Goal: Obtain resource: Download file/media

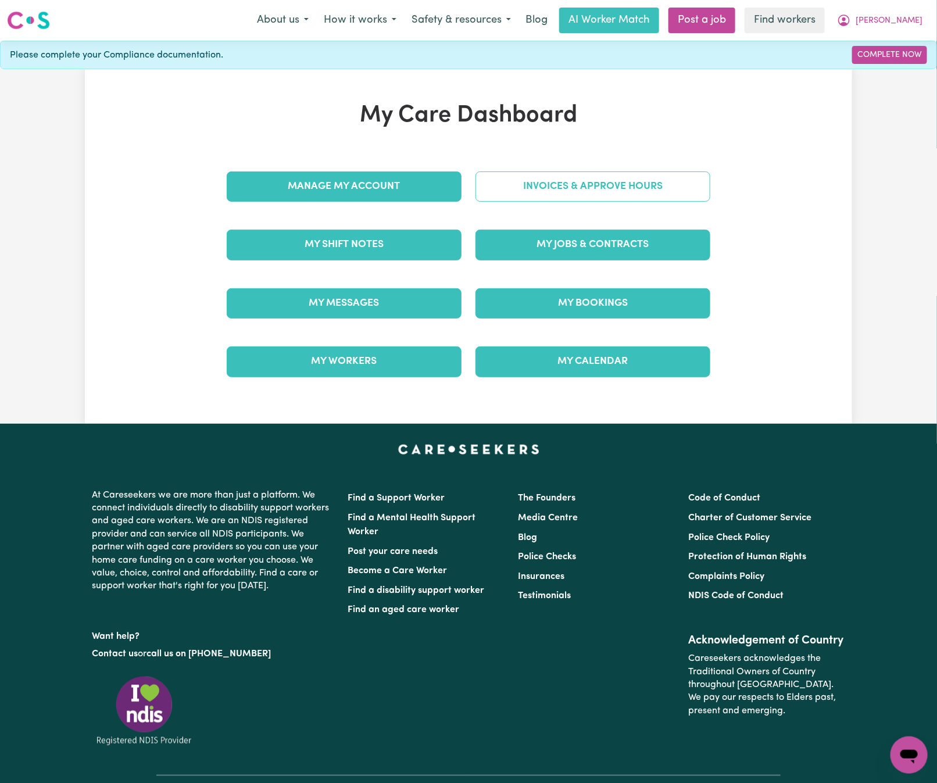
click at [559, 185] on link "Invoices & Approve Hours" at bounding box center [592, 186] width 235 height 30
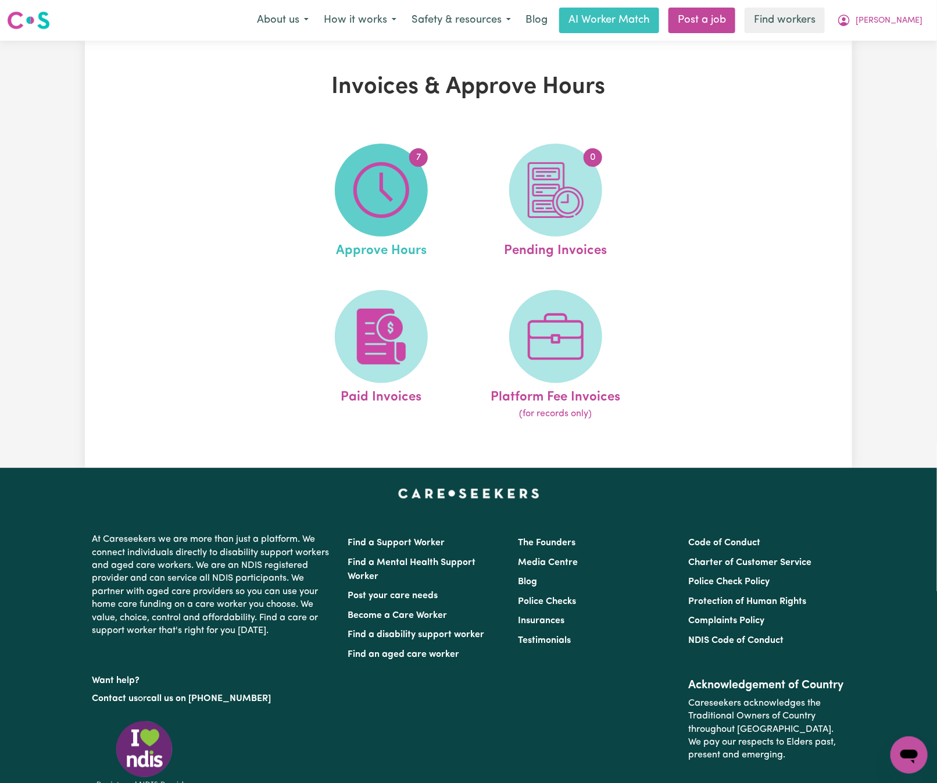
click at [355, 196] on img at bounding box center [381, 190] width 56 height 56
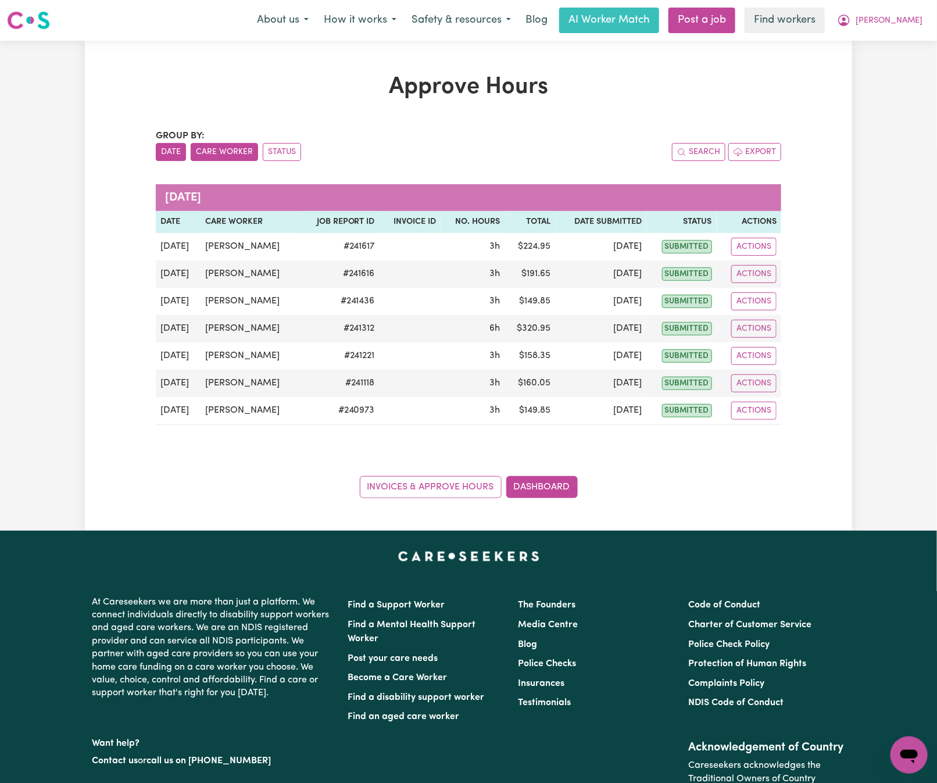
click at [232, 145] on button "Care Worker" at bounding box center [224, 152] width 67 height 18
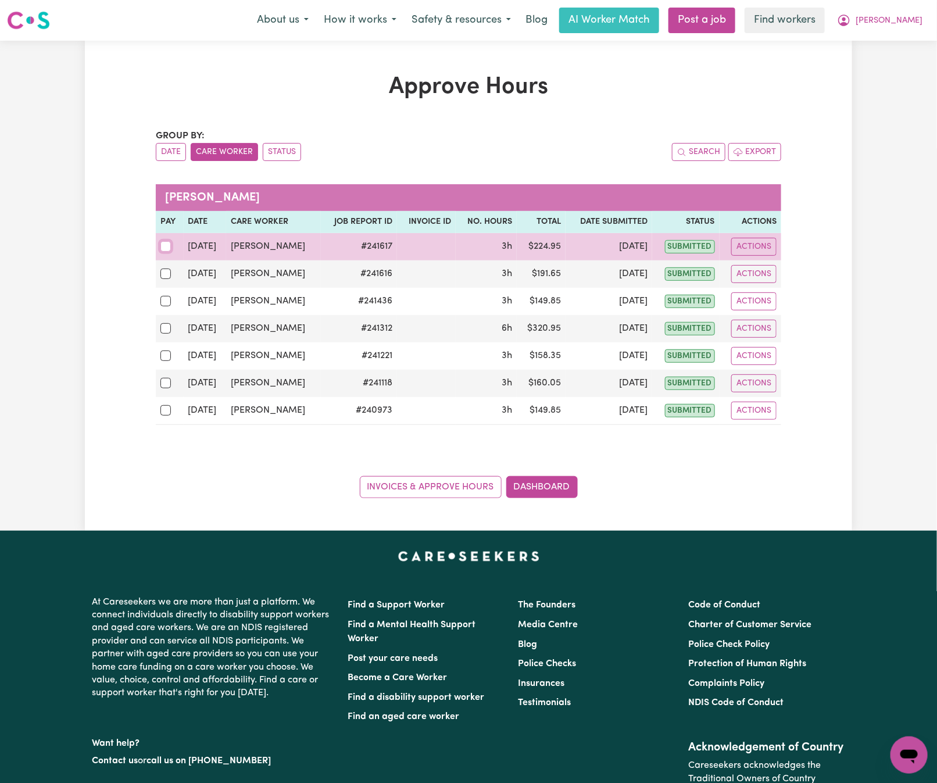
click at [160, 248] on input "checkbox" at bounding box center [165, 246] width 10 height 10
checkbox input "true"
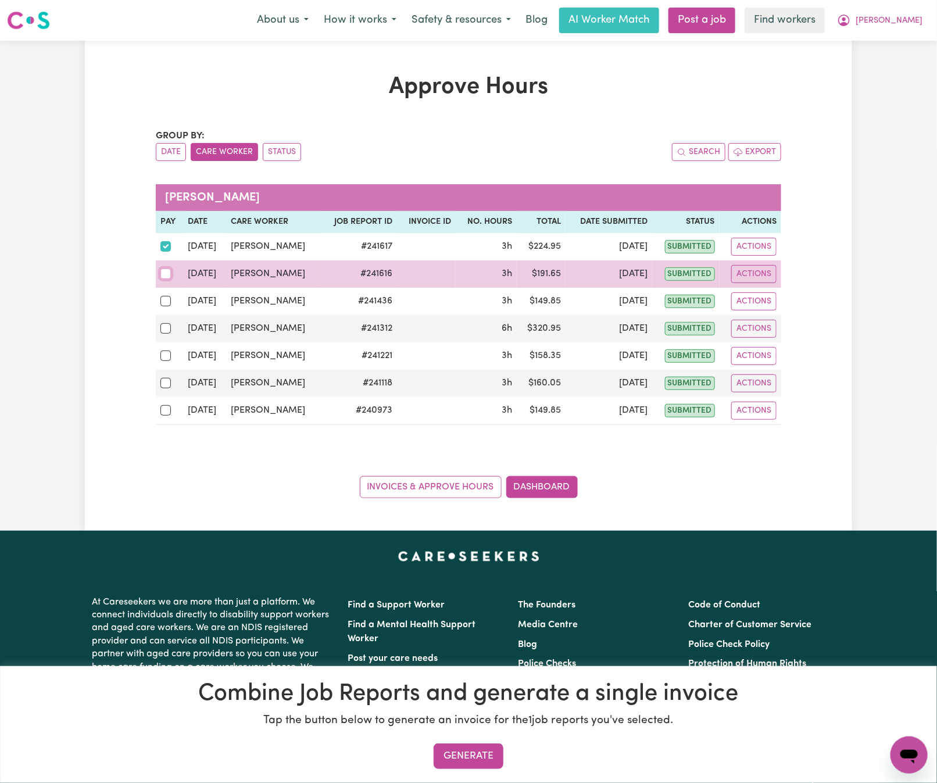
click at [166, 279] on input "checkbox" at bounding box center [165, 274] width 10 height 10
checkbox input "true"
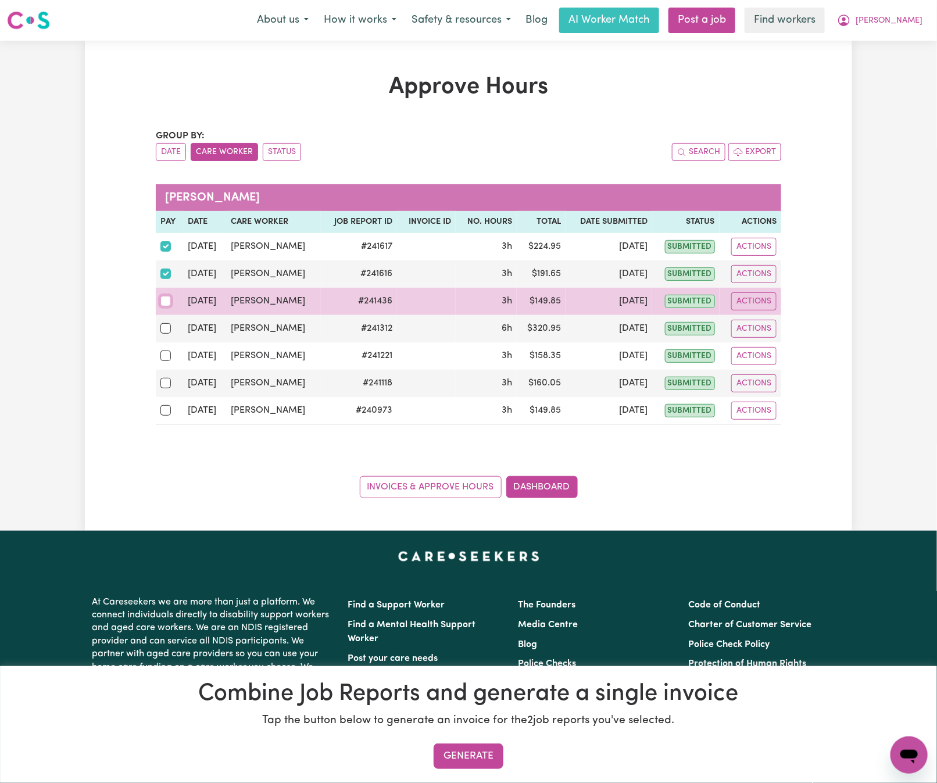
click at [163, 299] on input "checkbox" at bounding box center [165, 301] width 10 height 10
checkbox input "true"
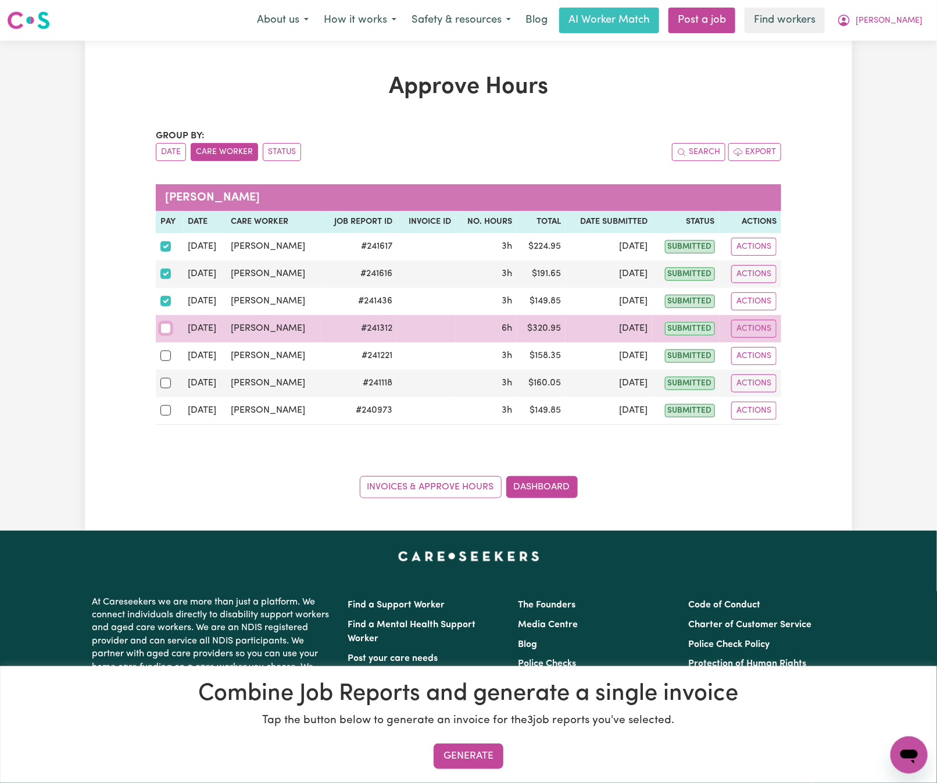
click at [165, 328] on input "checkbox" at bounding box center [165, 328] width 10 height 10
checkbox input "true"
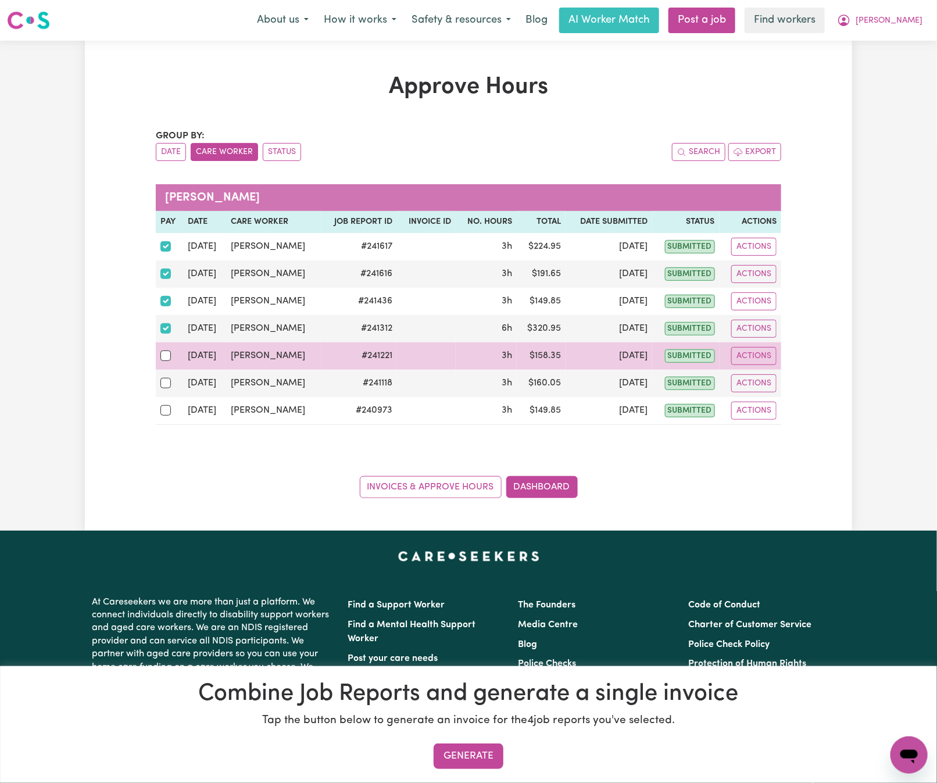
click at [161, 351] on td at bounding box center [170, 355] width 28 height 27
click at [164, 359] on input "checkbox" at bounding box center [165, 356] width 10 height 10
checkbox input "true"
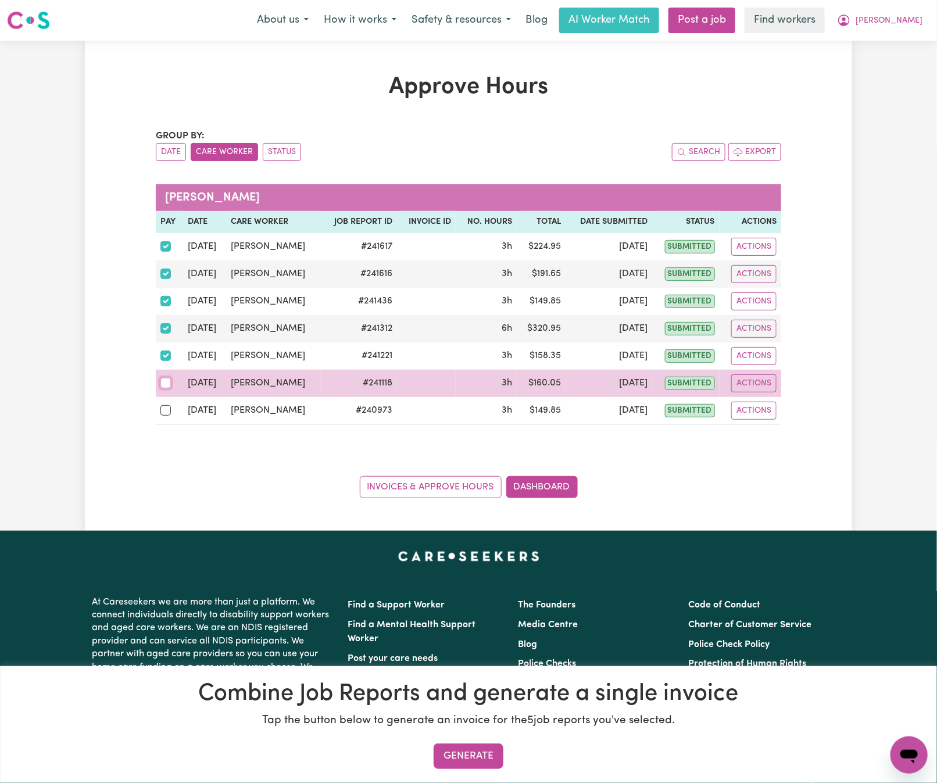
click at [163, 387] on input "checkbox" at bounding box center [165, 383] width 10 height 10
checkbox input "true"
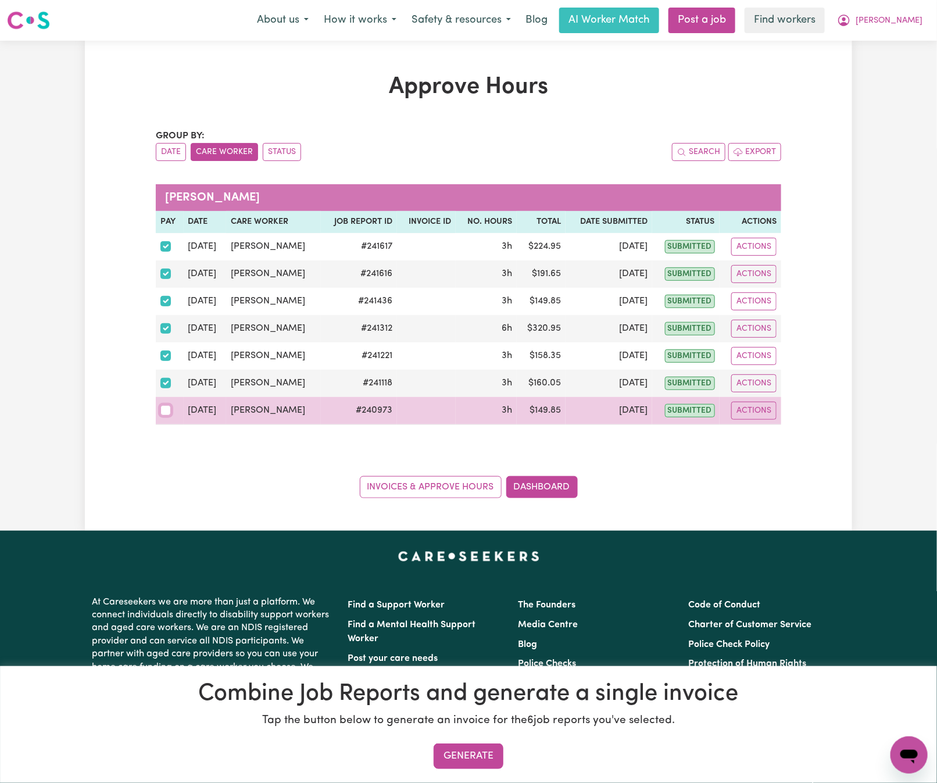
click at [164, 412] on input "checkbox" at bounding box center [165, 410] width 10 height 10
checkbox input "true"
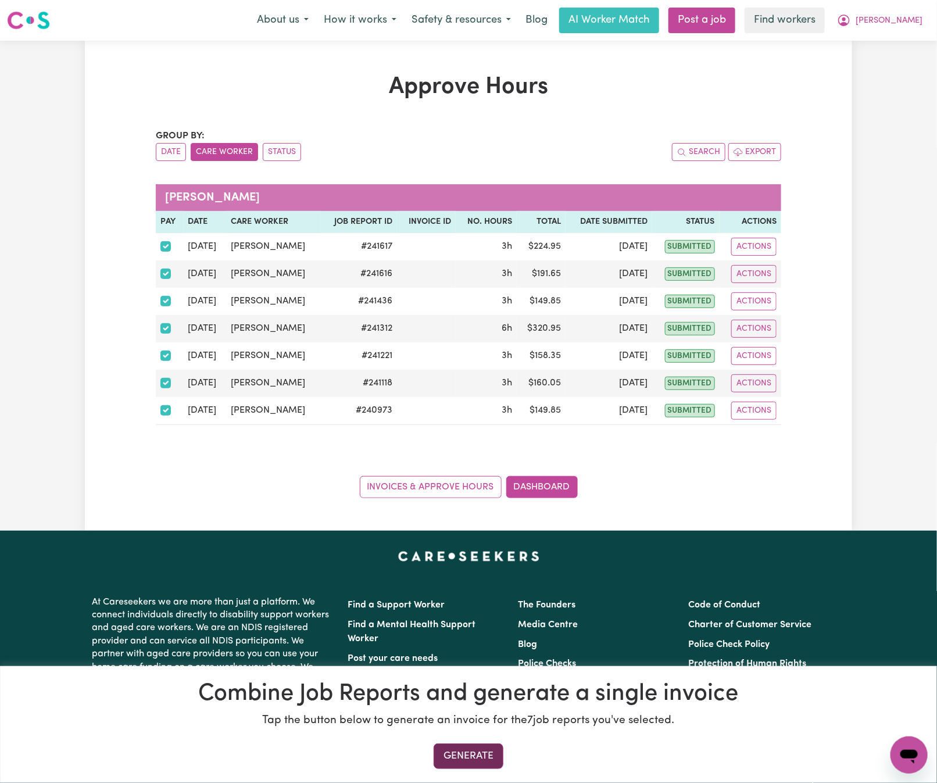
click at [475, 764] on button "Generate" at bounding box center [469, 756] width 70 height 26
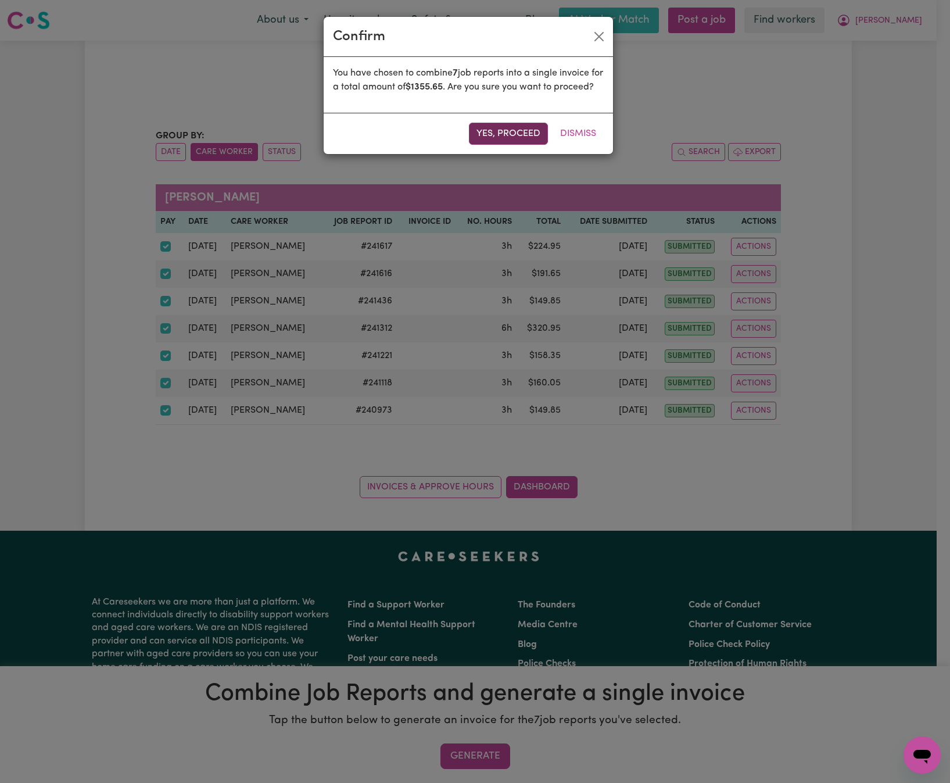
click at [519, 145] on button "Yes, proceed" at bounding box center [508, 134] width 79 height 22
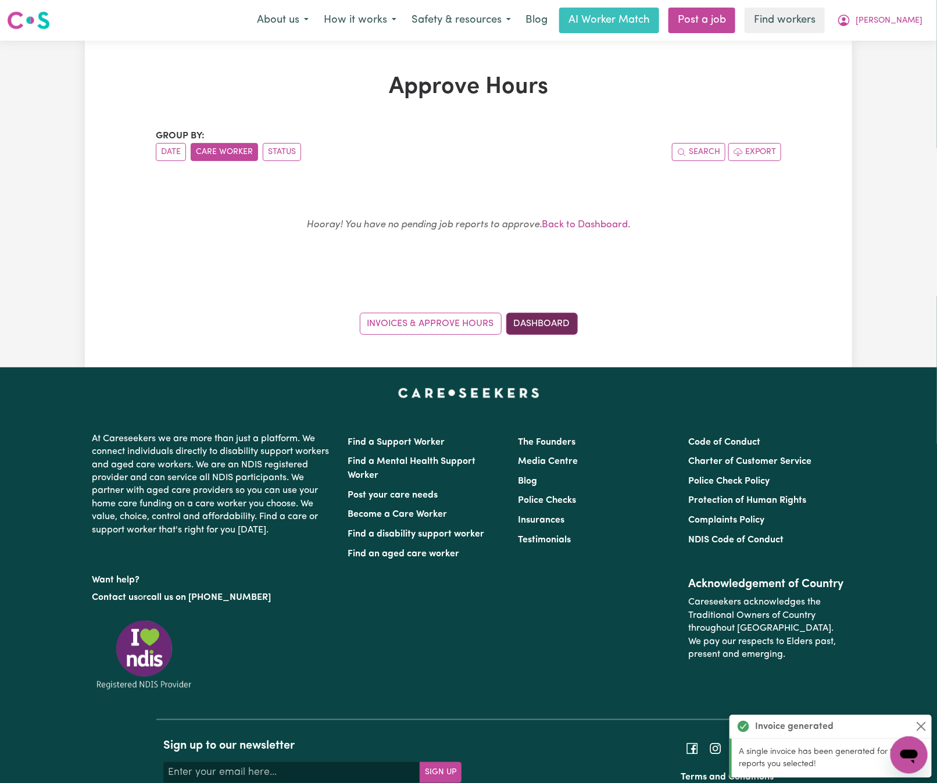
click at [559, 328] on link "Dashboard" at bounding box center [541, 324] width 71 height 22
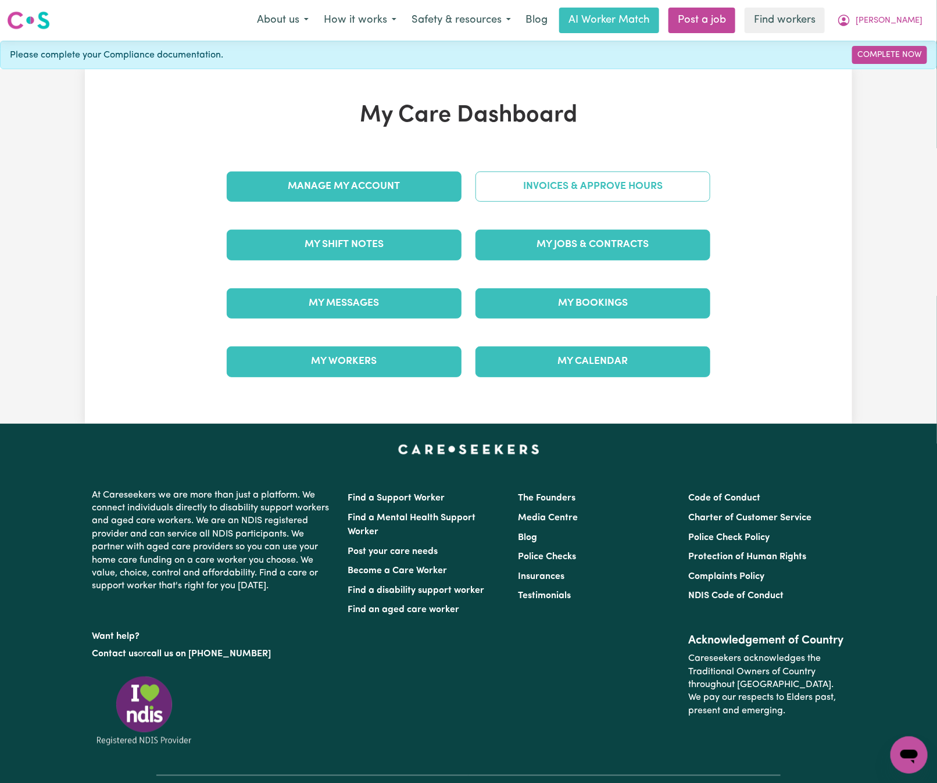
click at [642, 182] on link "Invoices & Approve Hours" at bounding box center [592, 186] width 235 height 30
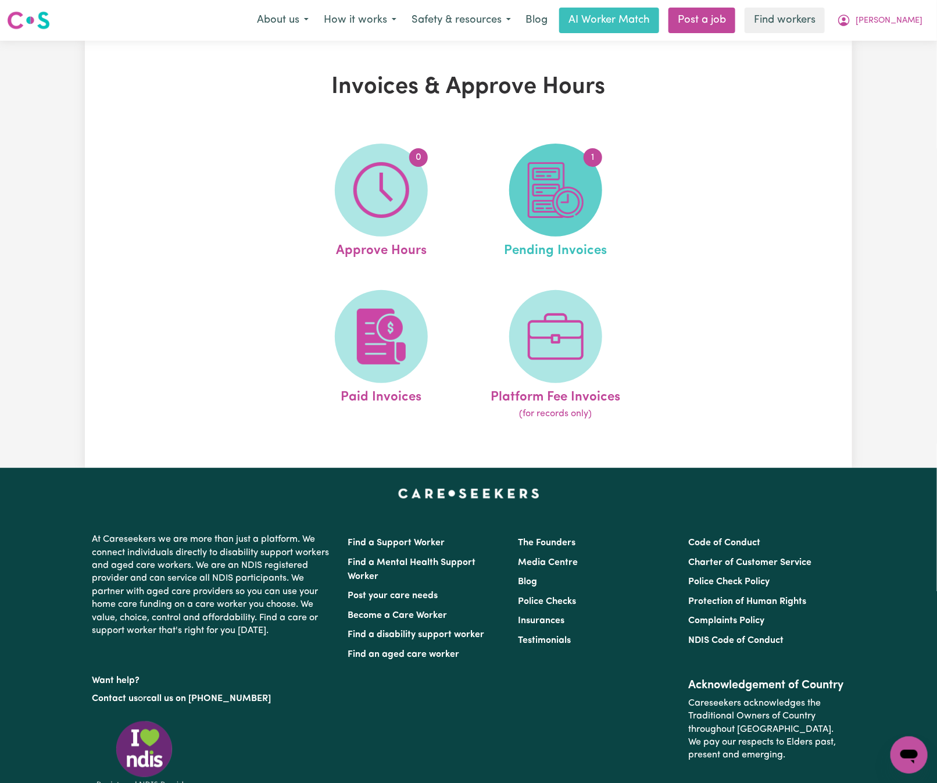
click at [567, 196] on img at bounding box center [556, 190] width 56 height 56
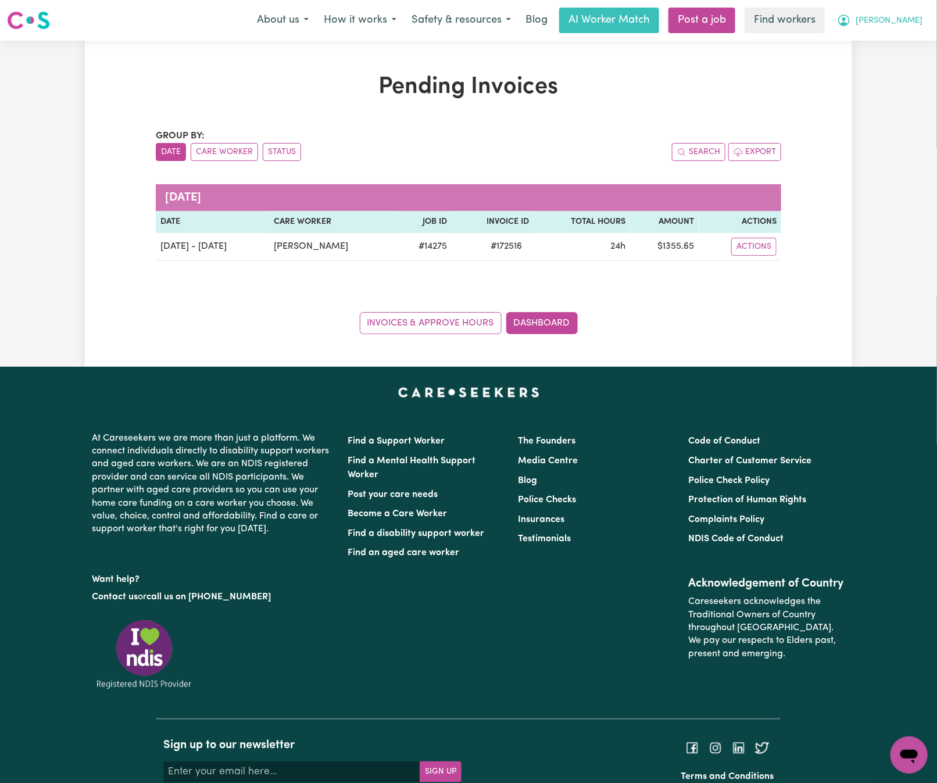
click at [907, 22] on span "[PERSON_NAME]" at bounding box center [889, 21] width 67 height 13
click at [897, 42] on link "My Dashboard" at bounding box center [884, 45] width 92 height 22
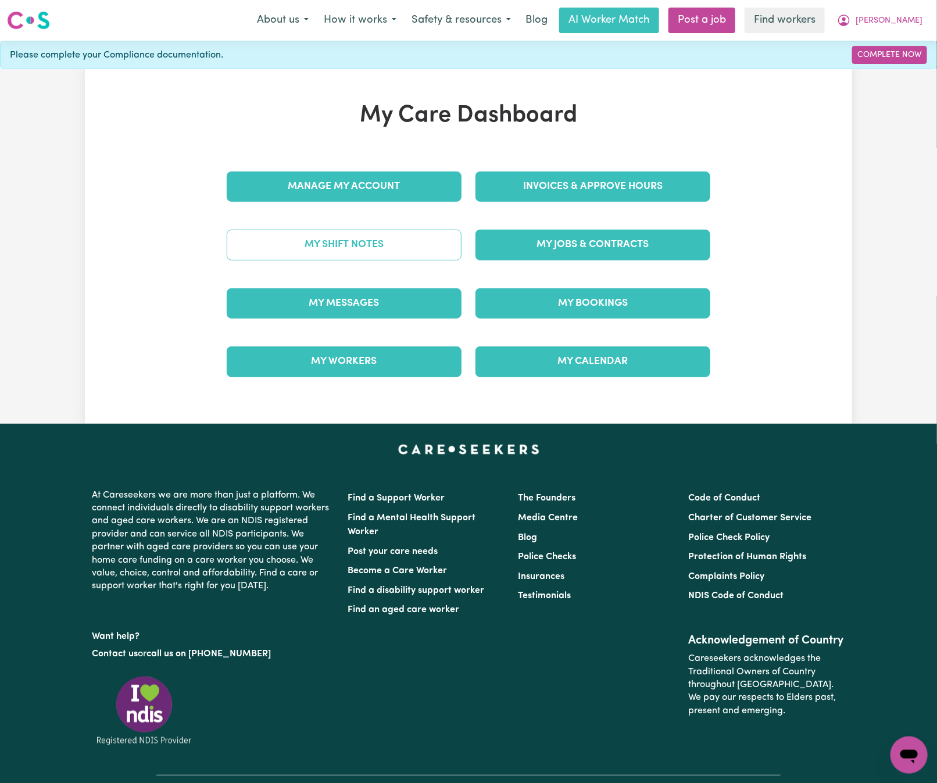
click at [426, 241] on link "My Shift Notes" at bounding box center [344, 245] width 235 height 30
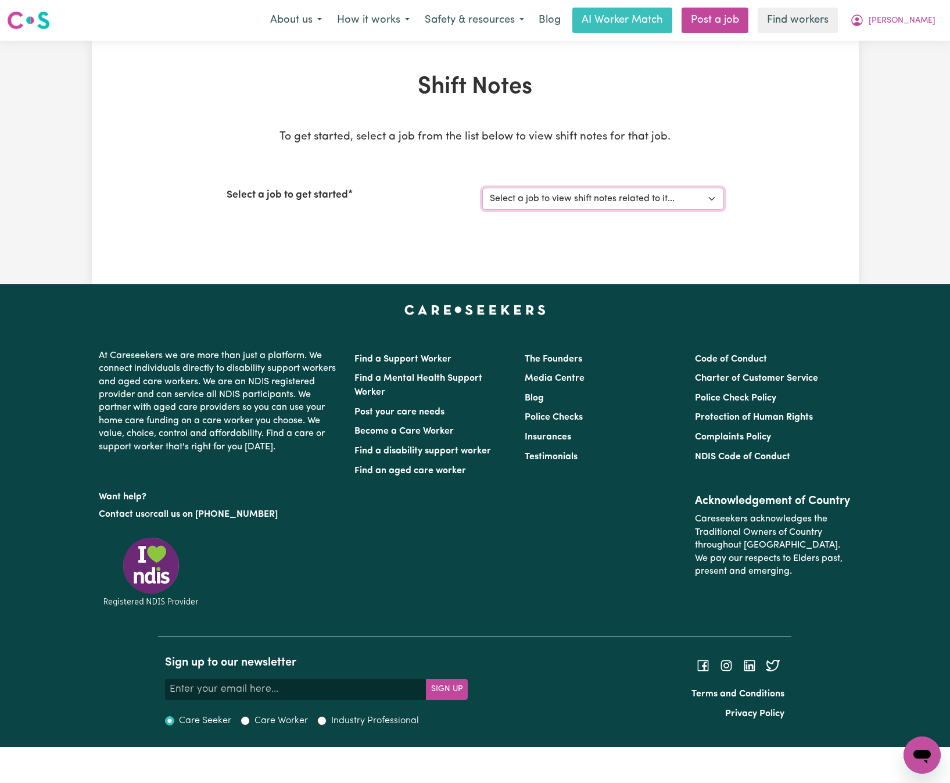
click at [549, 201] on select "Select a job to view shift notes related to it... [DEMOGRAPHIC_DATA] Support Wo…" at bounding box center [603, 199] width 242 height 22
click at [916, 26] on span "[PERSON_NAME]" at bounding box center [902, 21] width 67 height 13
click at [917, 42] on link "My Dashboard" at bounding box center [897, 45] width 92 height 22
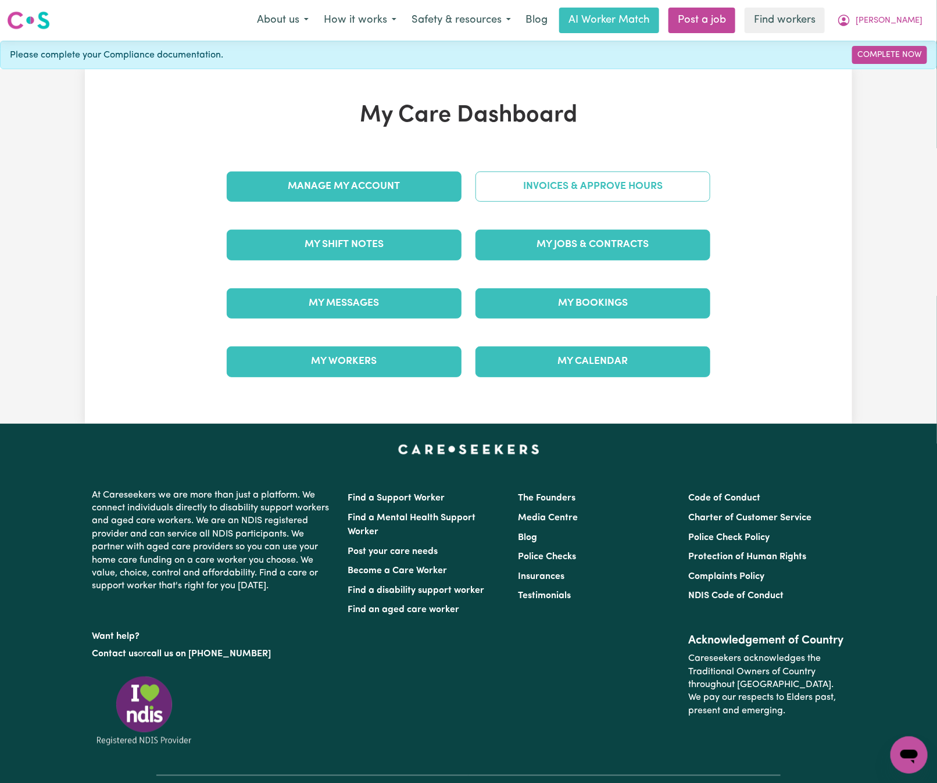
click at [587, 199] on link "Invoices & Approve Hours" at bounding box center [592, 186] width 235 height 30
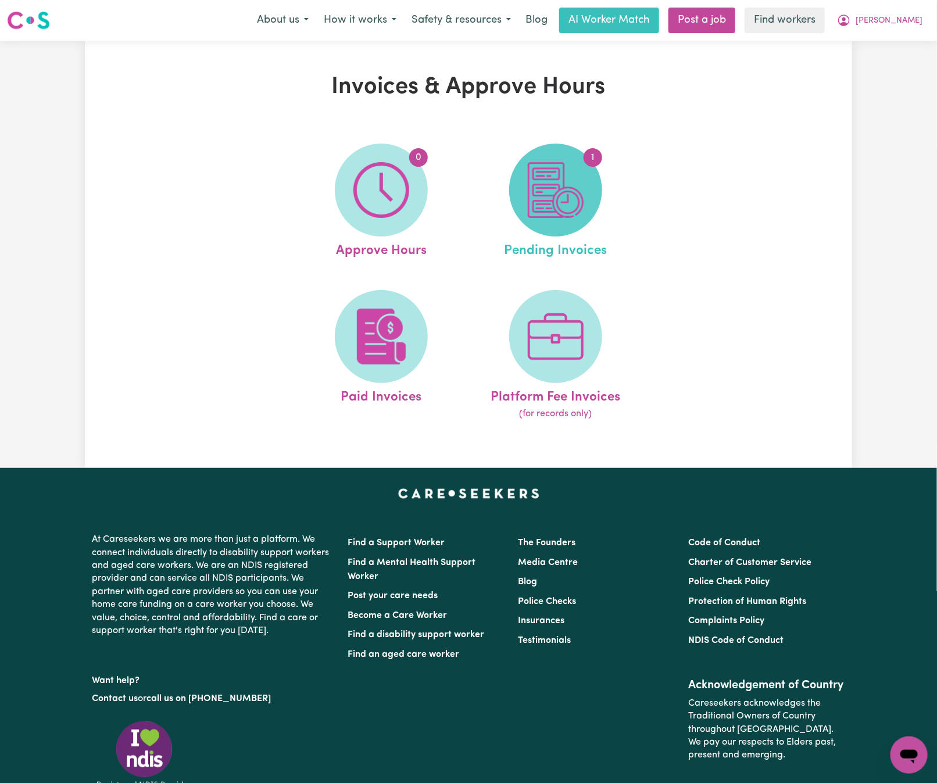
click at [587, 192] on span "1" at bounding box center [555, 190] width 93 height 93
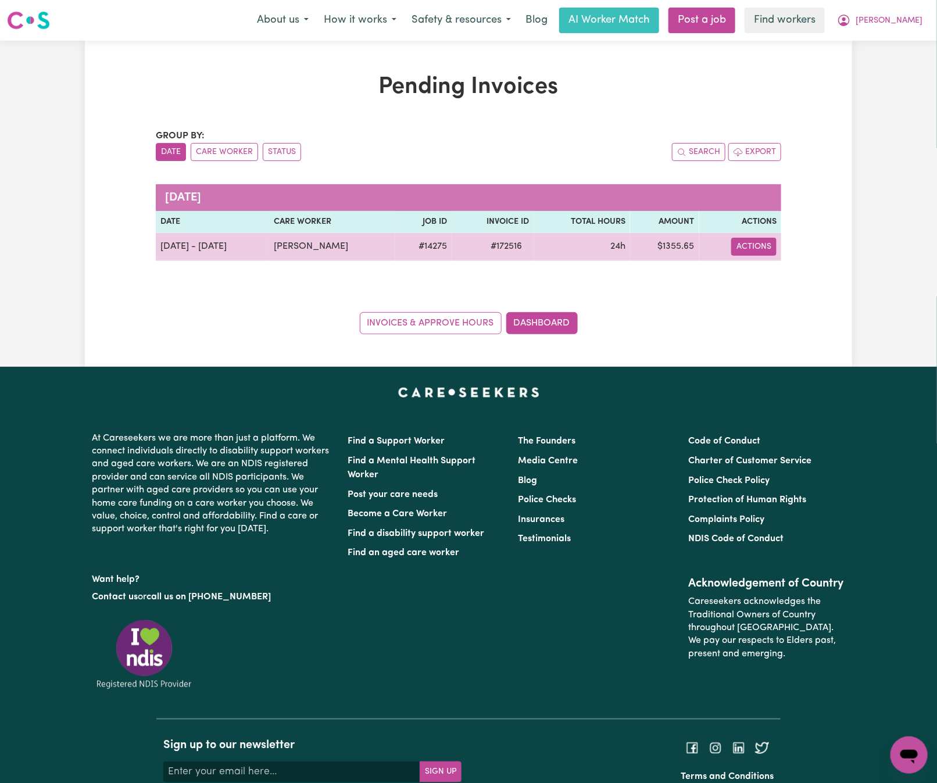
click at [764, 248] on button "Actions" at bounding box center [753, 247] width 45 height 18
click at [773, 271] on link "Download Invoice" at bounding box center [786, 274] width 106 height 23
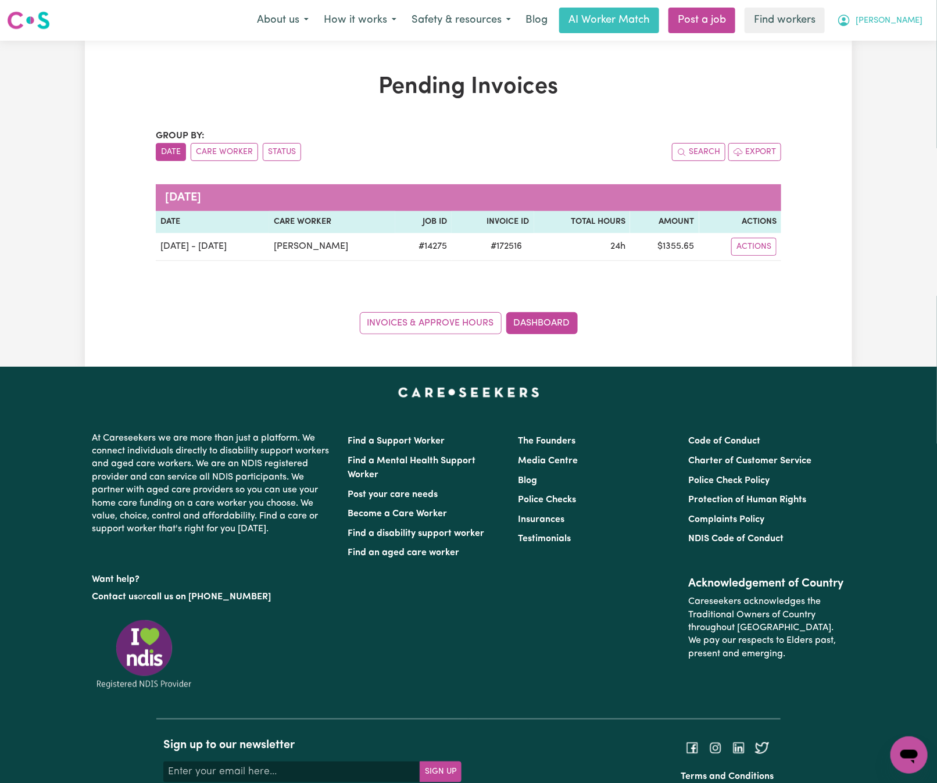
click at [919, 23] on span "[PERSON_NAME]" at bounding box center [889, 21] width 67 height 13
click at [913, 37] on link "My Dashboard" at bounding box center [884, 45] width 92 height 22
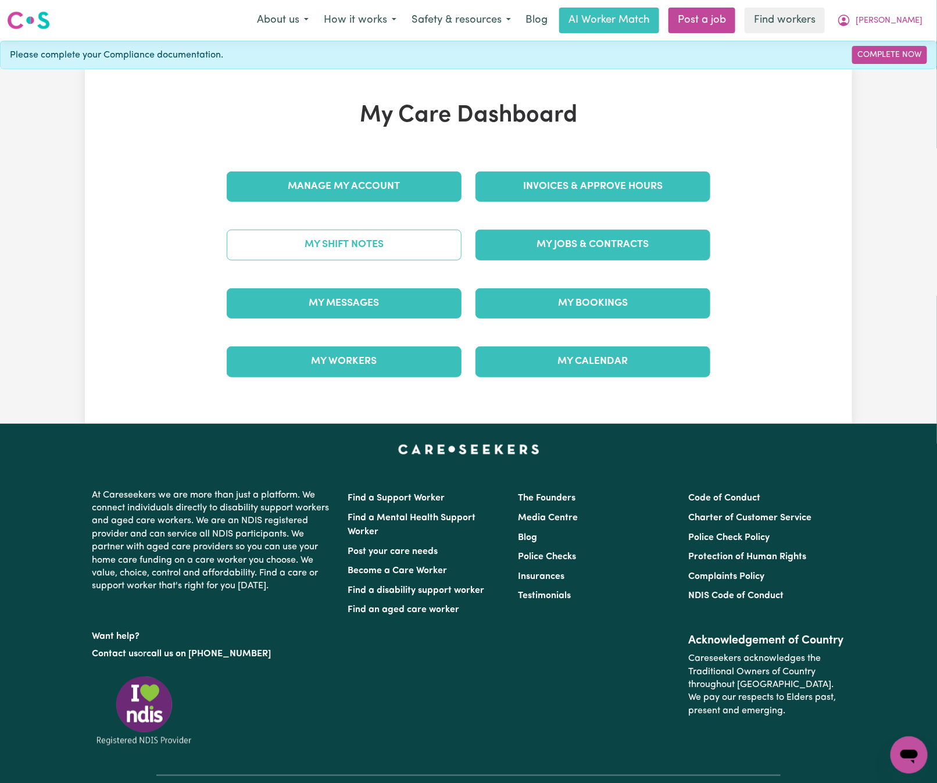
click at [379, 251] on link "My Shift Notes" at bounding box center [344, 245] width 235 height 30
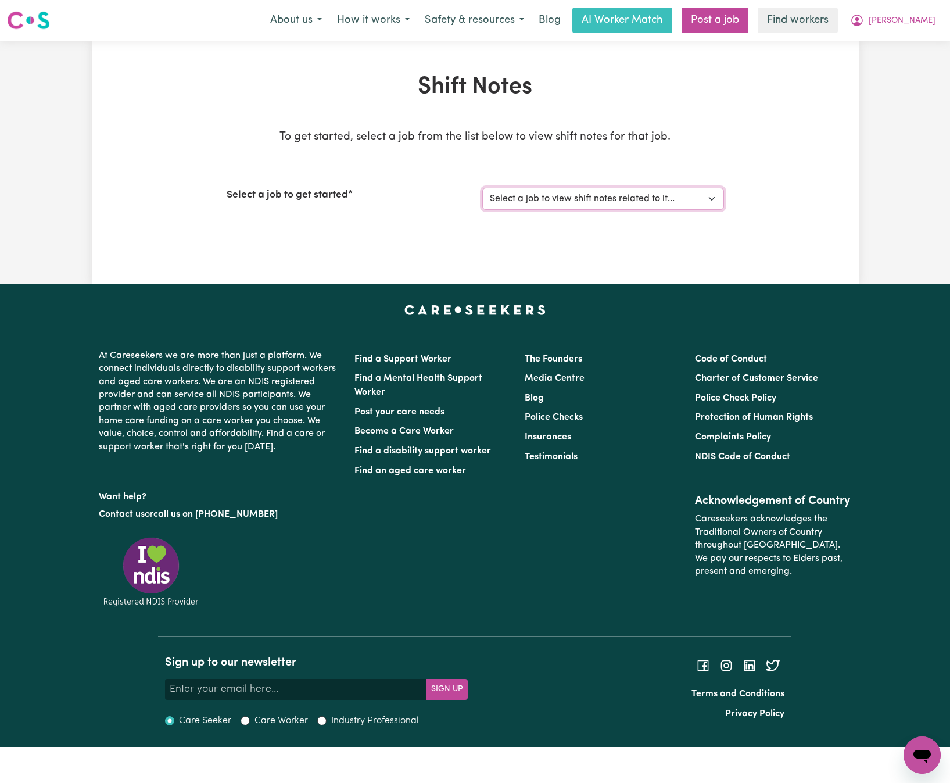
click at [542, 199] on select "Select a job to view shift notes related to it... [DEMOGRAPHIC_DATA] Support Wo…" at bounding box center [603, 199] width 242 height 22
select select "14275"
click at [482, 188] on select "Select a job to view shift notes related to it... [DEMOGRAPHIC_DATA] Support Wo…" at bounding box center [603, 199] width 242 height 22
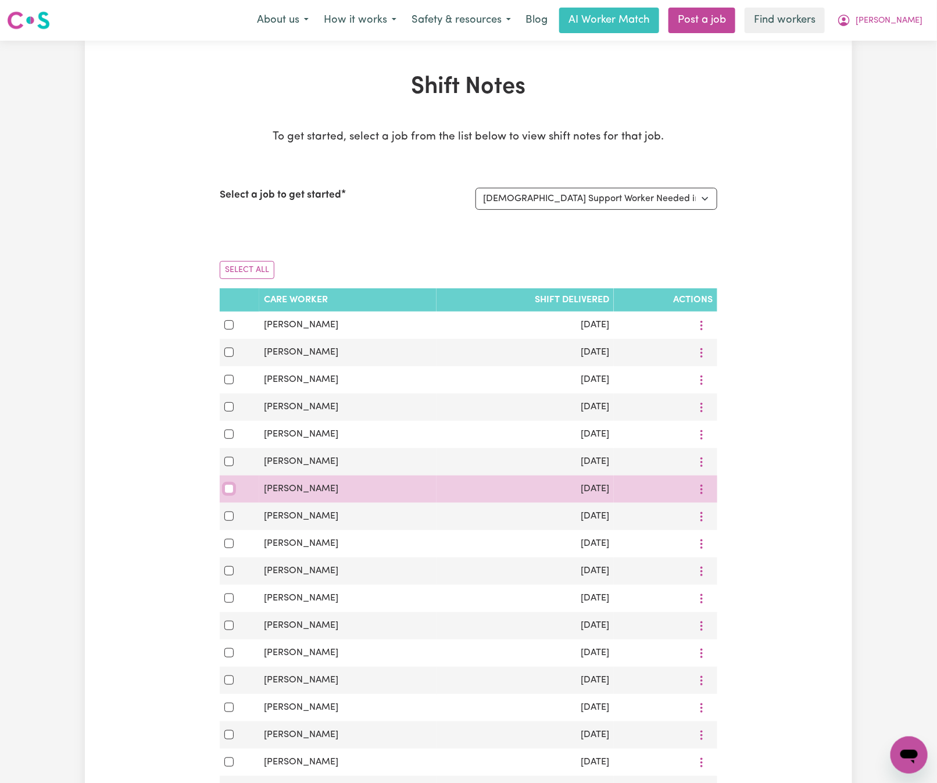
click at [228, 494] on input "checkbox" at bounding box center [228, 488] width 9 height 9
checkbox input "true"
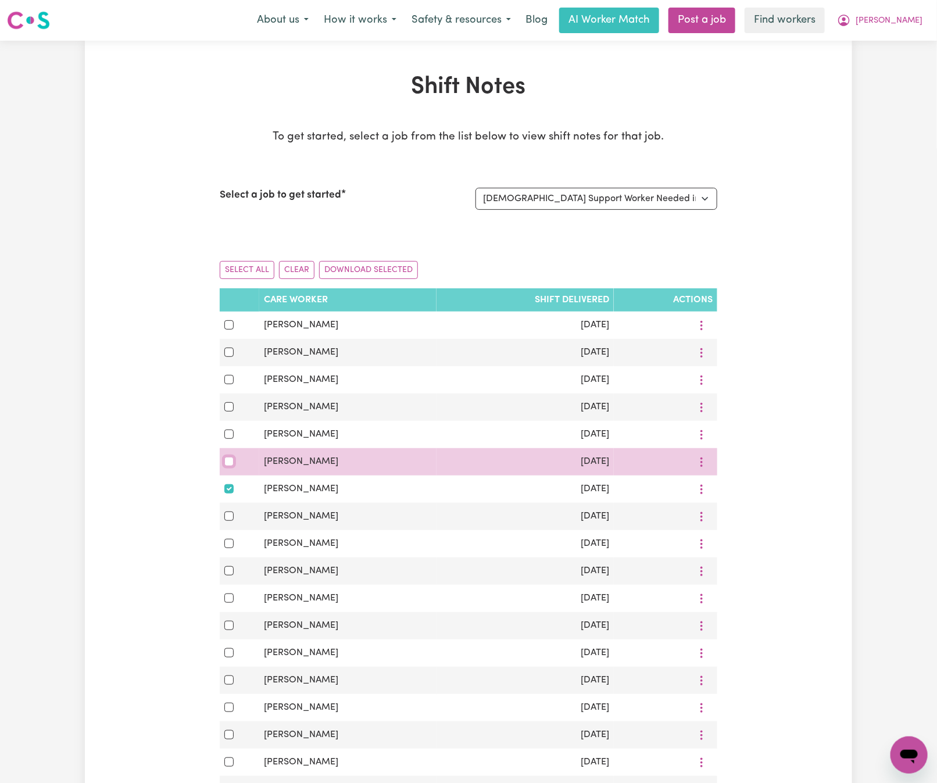
click at [230, 466] on input "checkbox" at bounding box center [228, 461] width 9 height 9
checkbox input "true"
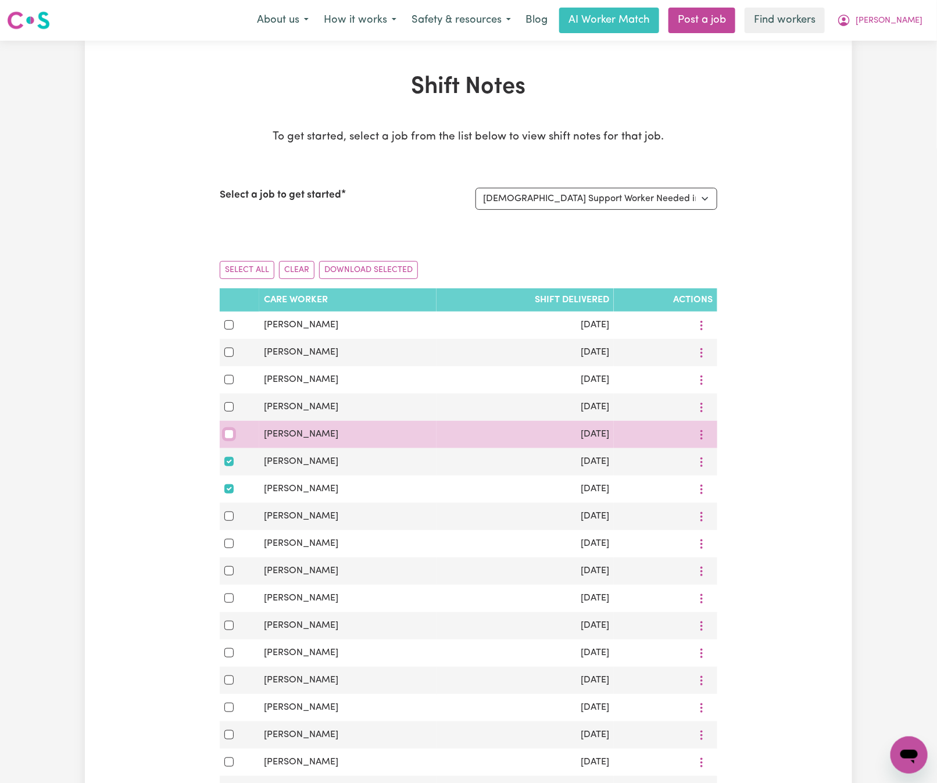
click at [228, 437] on input "checkbox" at bounding box center [228, 434] width 9 height 9
checkbox input "true"
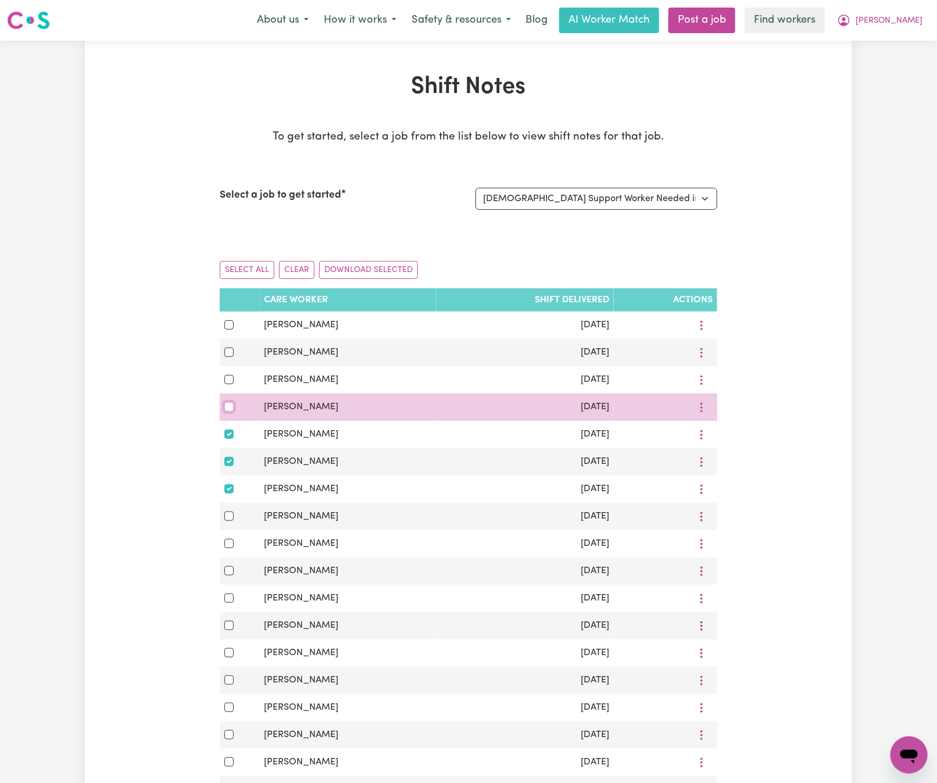
click at [231, 412] on input "checkbox" at bounding box center [228, 406] width 9 height 9
checkbox input "true"
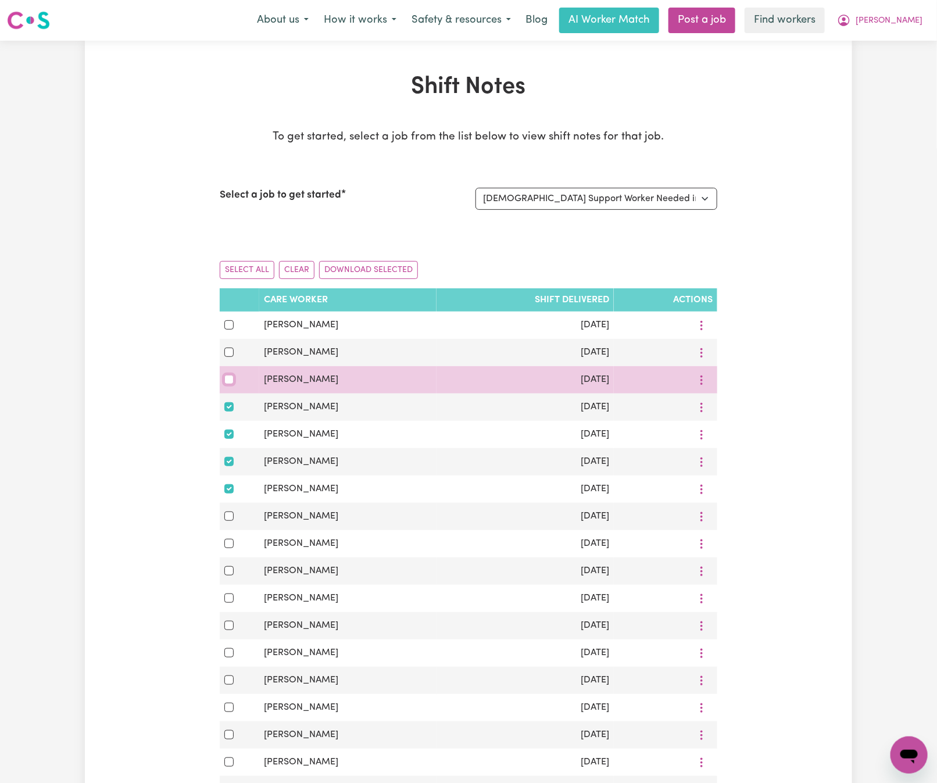
click at [228, 384] on input "checkbox" at bounding box center [228, 379] width 9 height 9
checkbox input "true"
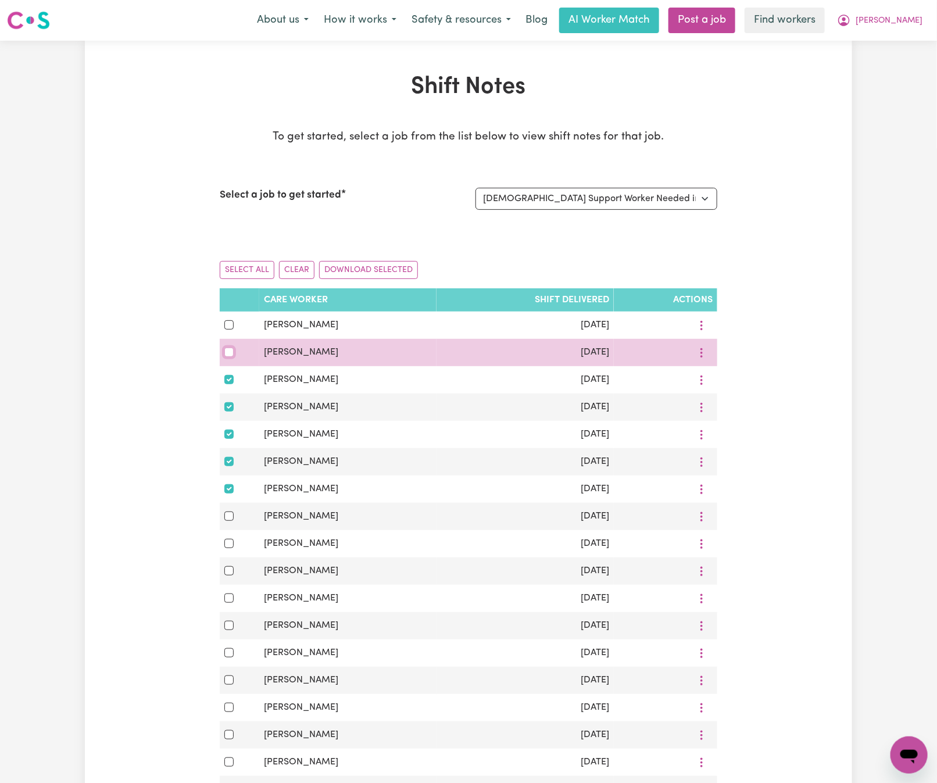
click at [230, 356] on input "checkbox" at bounding box center [228, 352] width 9 height 9
checkbox input "true"
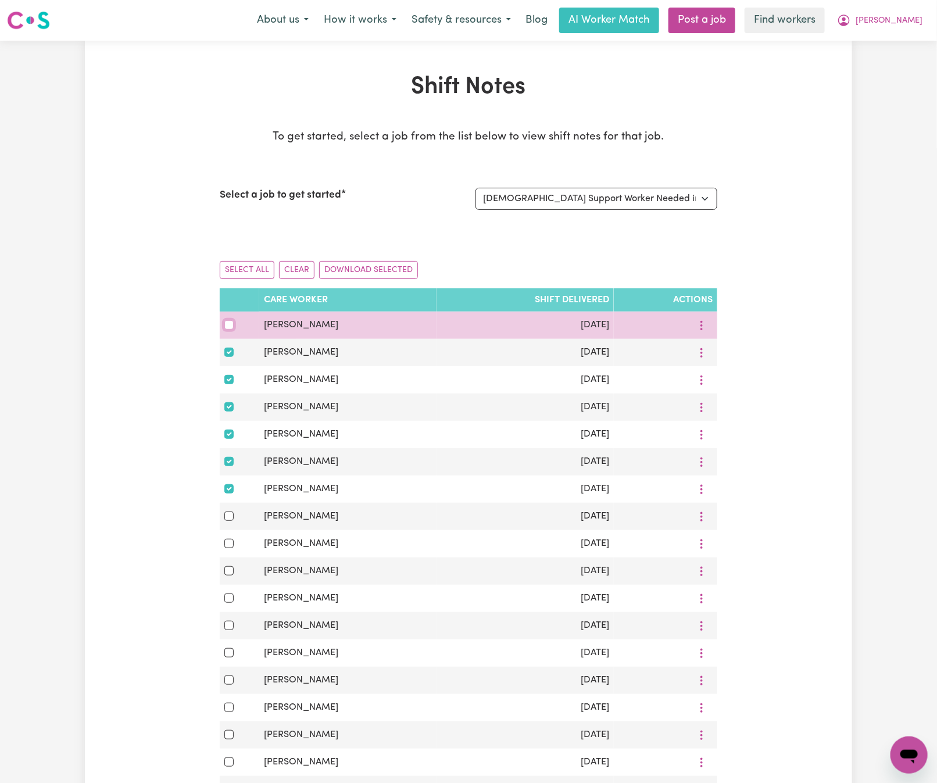
click at [225, 327] on input "checkbox" at bounding box center [228, 324] width 9 height 9
checkbox input "true"
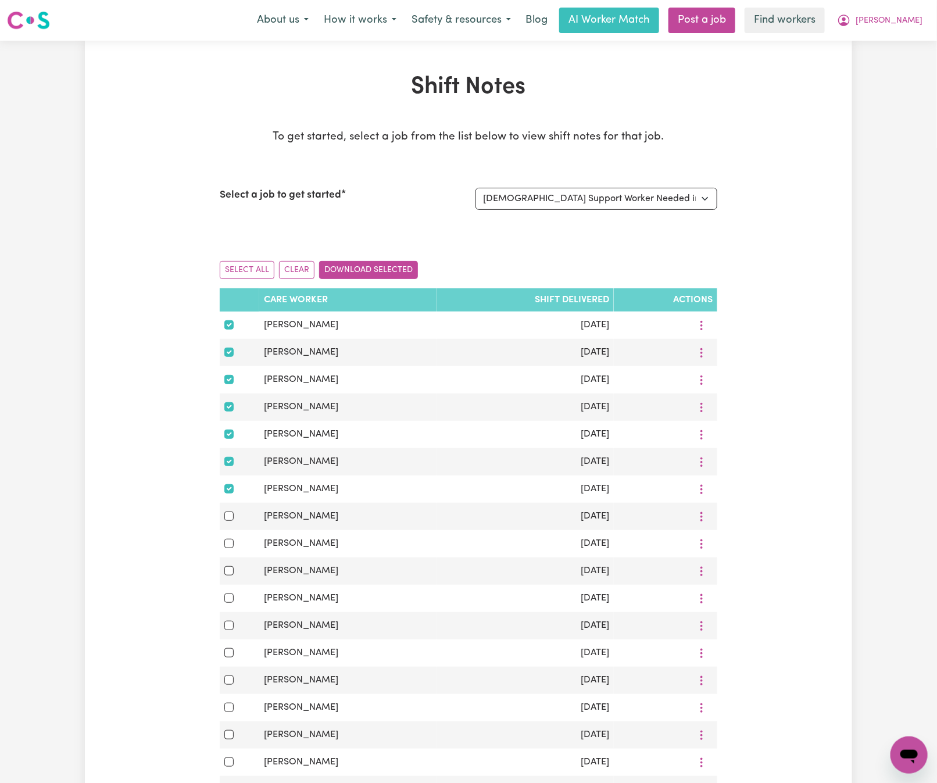
click at [413, 269] on button "Download Selected" at bounding box center [368, 270] width 99 height 18
click at [918, 21] on span "[PERSON_NAME]" at bounding box center [889, 21] width 67 height 13
click at [918, 70] on link "Logout" at bounding box center [884, 67] width 92 height 22
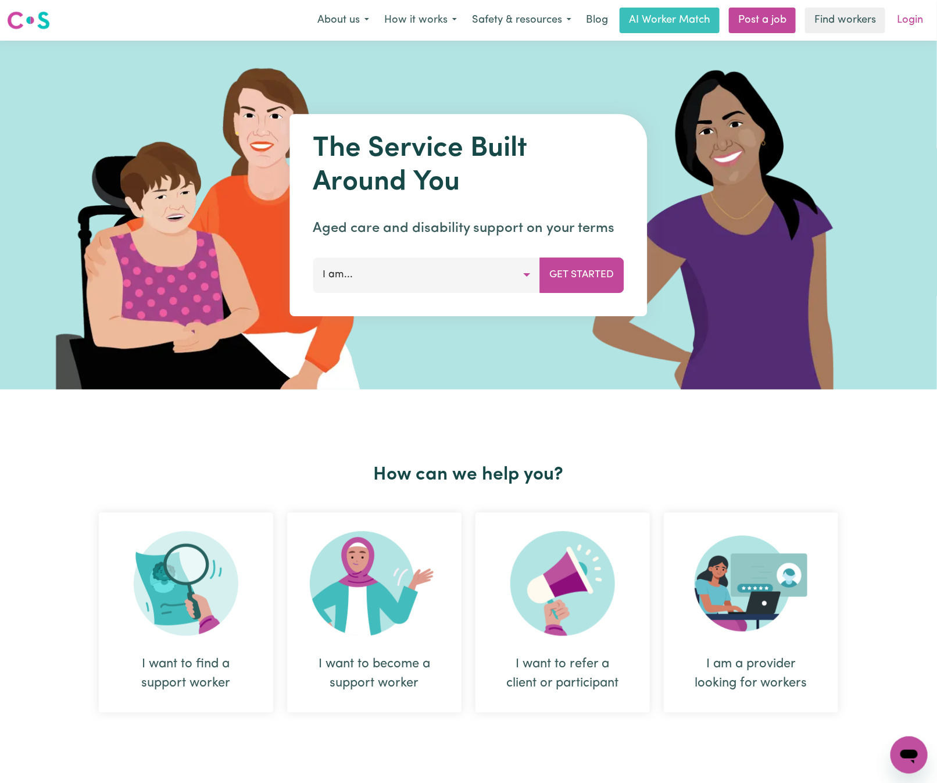
click at [910, 20] on link "Login" at bounding box center [910, 21] width 40 height 26
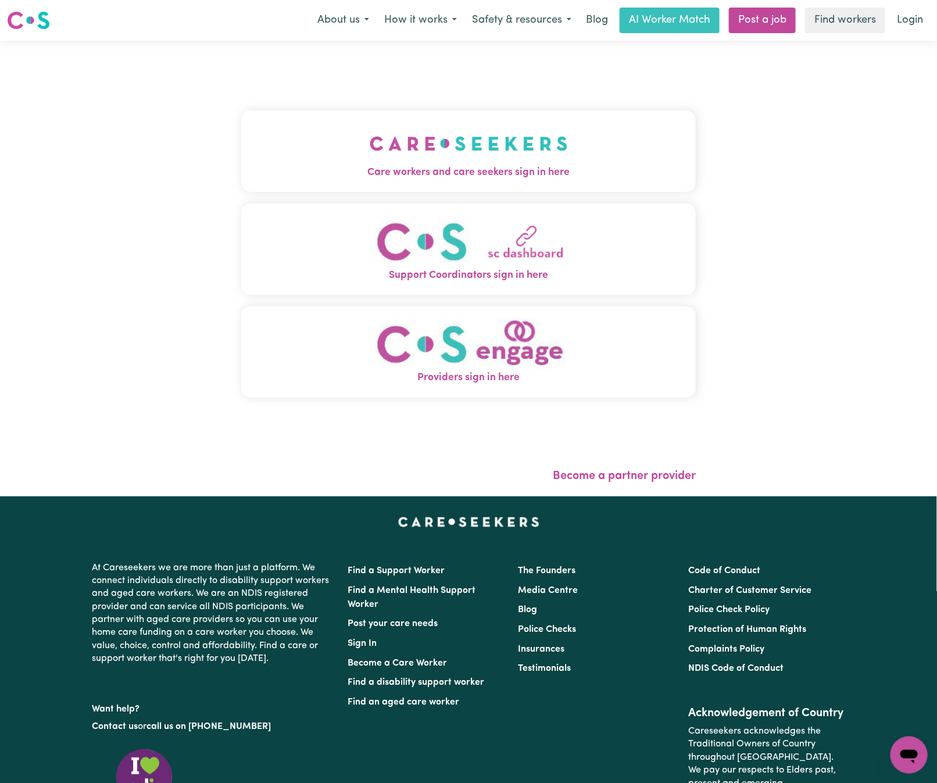
click at [417, 155] on img "Care workers and care seekers sign in here" at bounding box center [469, 143] width 198 height 43
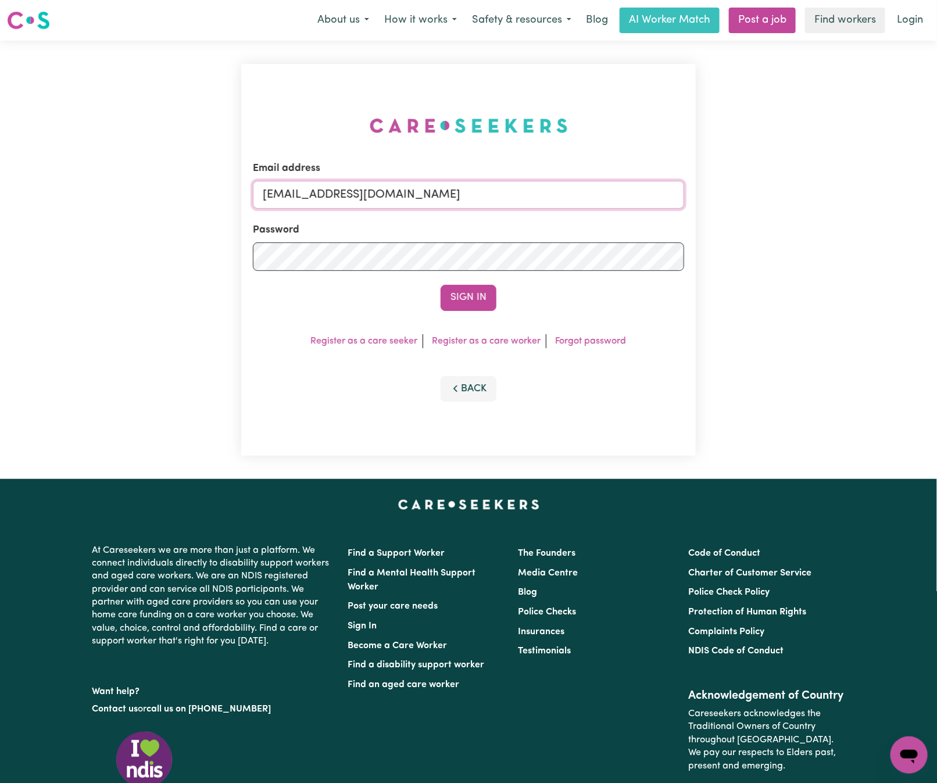
drag, startPoint x: 511, startPoint y: 187, endPoint x: 869, endPoint y: 184, distance: 358.1
click at [869, 184] on div "Email address [EMAIL_ADDRESS][DOMAIN_NAME] Password Sign In Register as a care …" at bounding box center [468, 260] width 937 height 438
paste input "DeniseMCA"
type input "[EMAIL_ADDRESS][DOMAIN_NAME]"
click at [441, 285] on button "Sign In" at bounding box center [469, 298] width 56 height 26
